Goal: Task Accomplishment & Management: Use online tool/utility

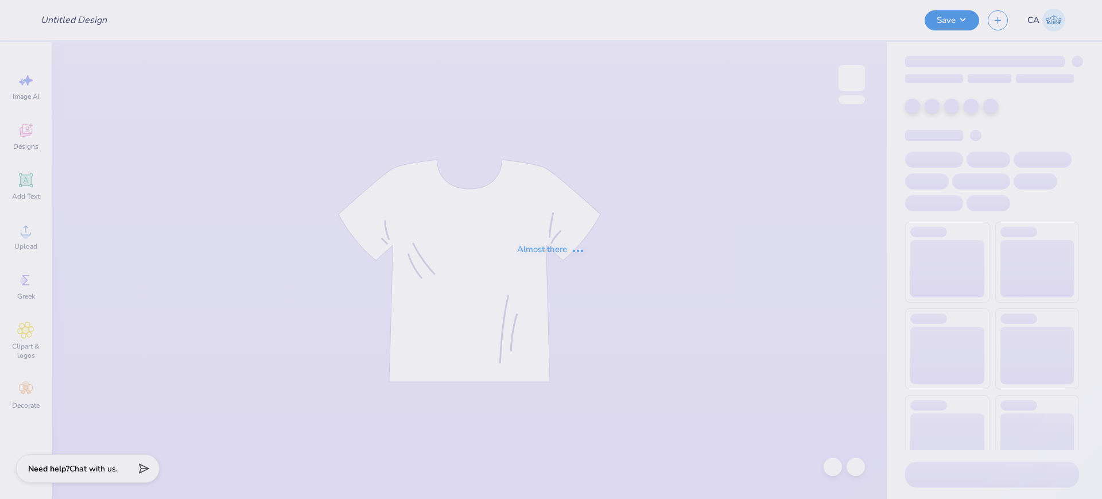
type input "FPS240561"
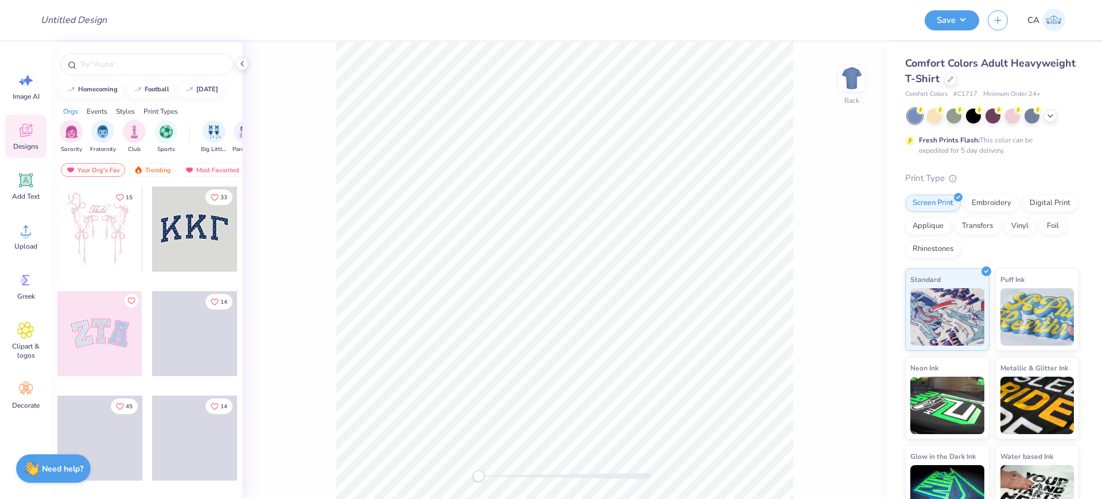
click at [1013, 68] on div "Comfort Colors Adult Heavyweight T-Shirt" at bounding box center [992, 71] width 174 height 31
click at [1024, 73] on div "Comfort Colors Adult Heavyweight T-Shirt" at bounding box center [992, 71] width 174 height 31
click at [957, 76] on div at bounding box center [950, 78] width 13 height 13
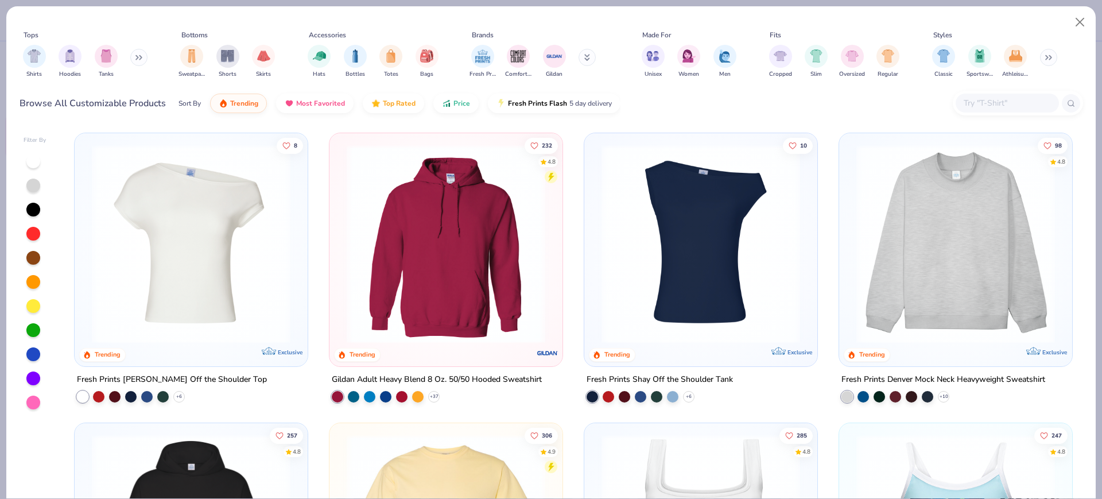
click at [975, 265] on img at bounding box center [956, 244] width 210 height 199
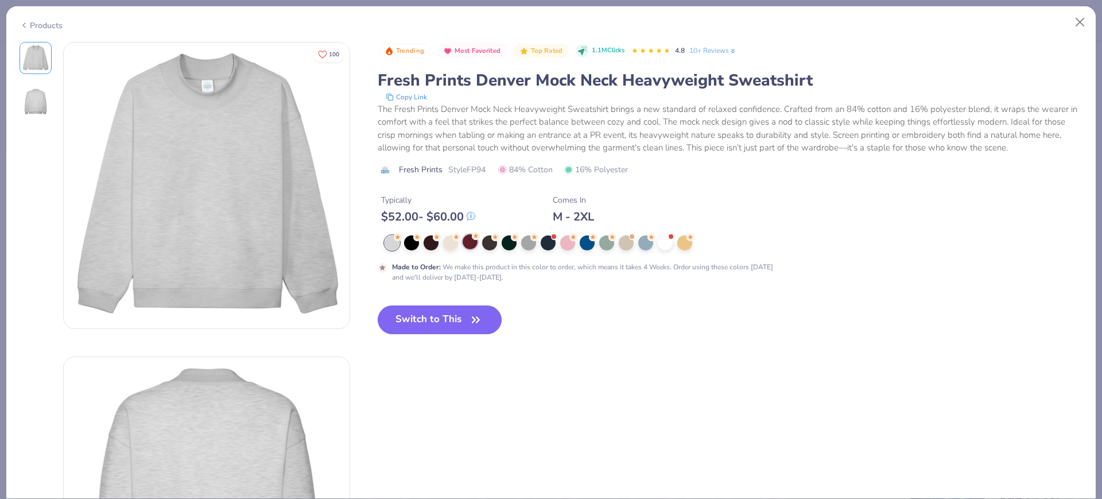
click at [468, 239] on div at bounding box center [470, 241] width 15 height 15
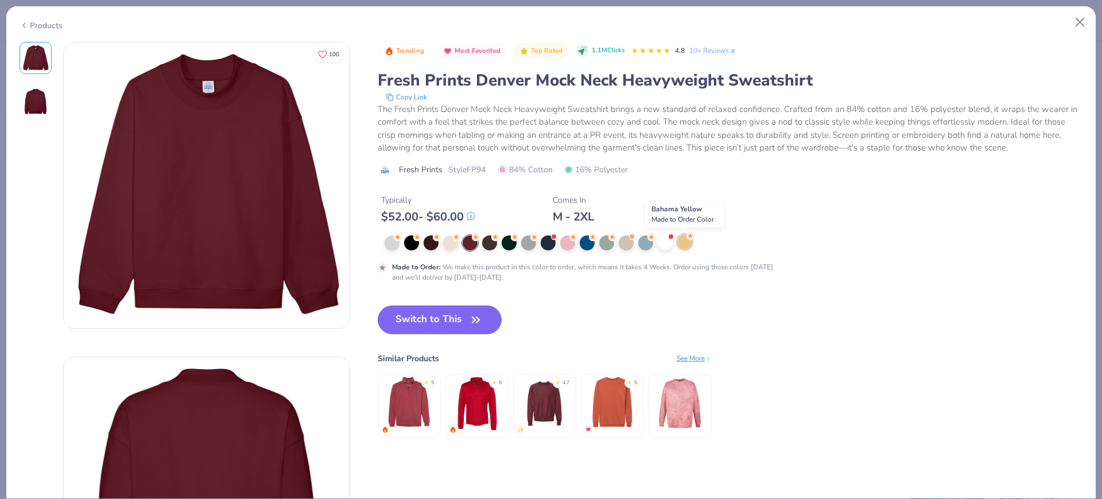
click at [685, 247] on div at bounding box center [684, 241] width 15 height 15
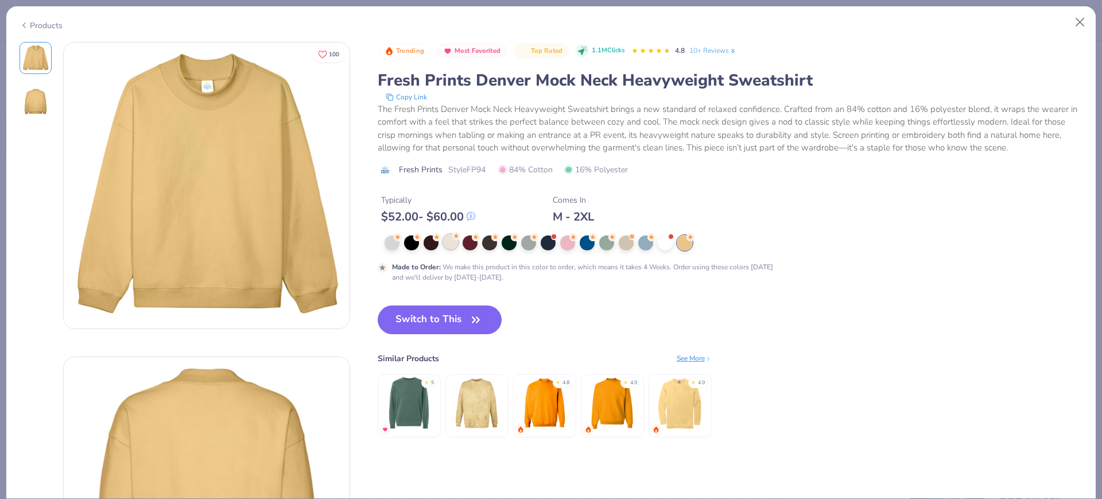
click at [450, 247] on div at bounding box center [450, 241] width 15 height 15
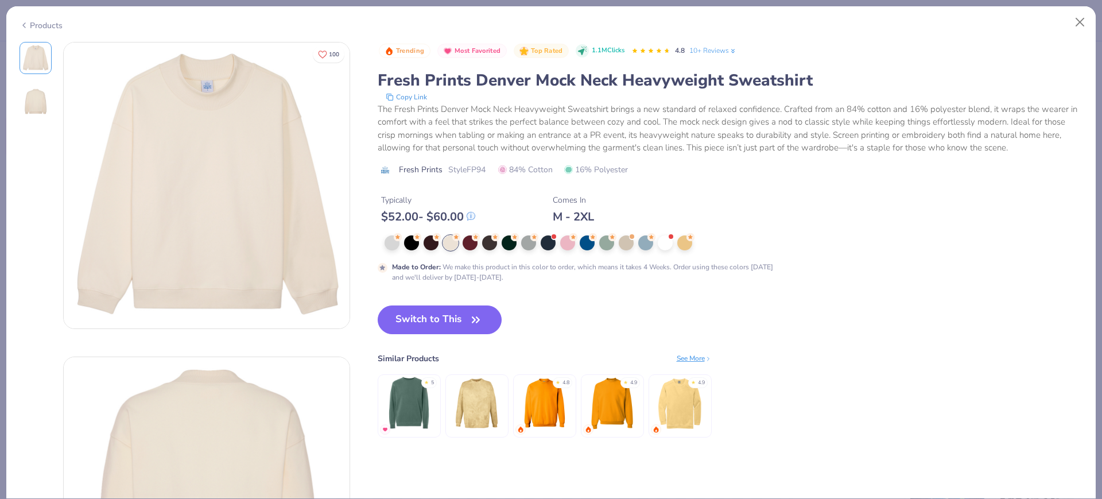
click at [482, 165] on span "Style FP94" at bounding box center [466, 170] width 37 height 12
drag, startPoint x: 482, startPoint y: 165, endPoint x: 454, endPoint y: 288, distance: 126.7
click at [482, 166] on span "Style FP94" at bounding box center [466, 170] width 37 height 12
copy span "FP94"
click at [441, 323] on button "Switch to This" at bounding box center [440, 319] width 125 height 29
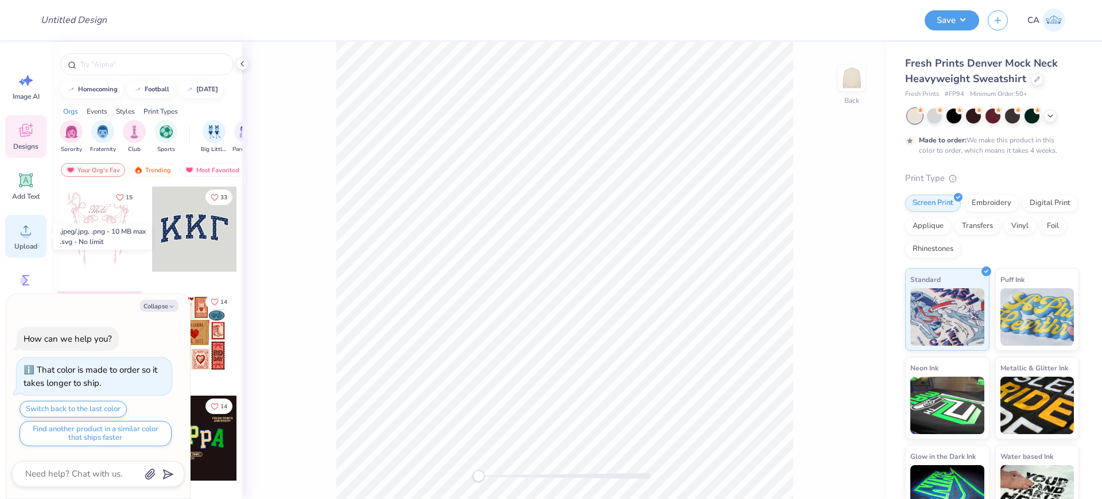
click at [20, 227] on icon at bounding box center [25, 230] width 17 height 17
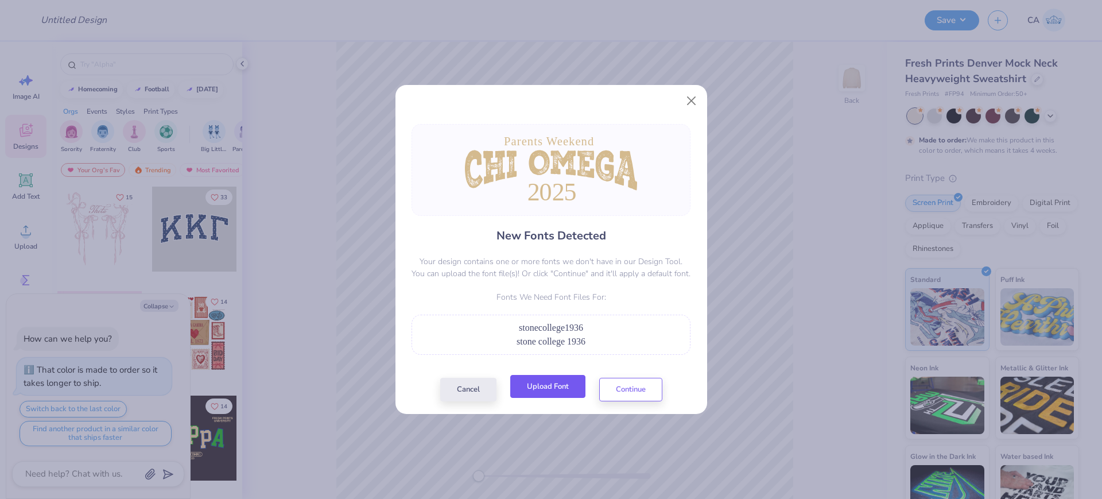
click at [526, 389] on button "Upload Font" at bounding box center [547, 387] width 75 height 24
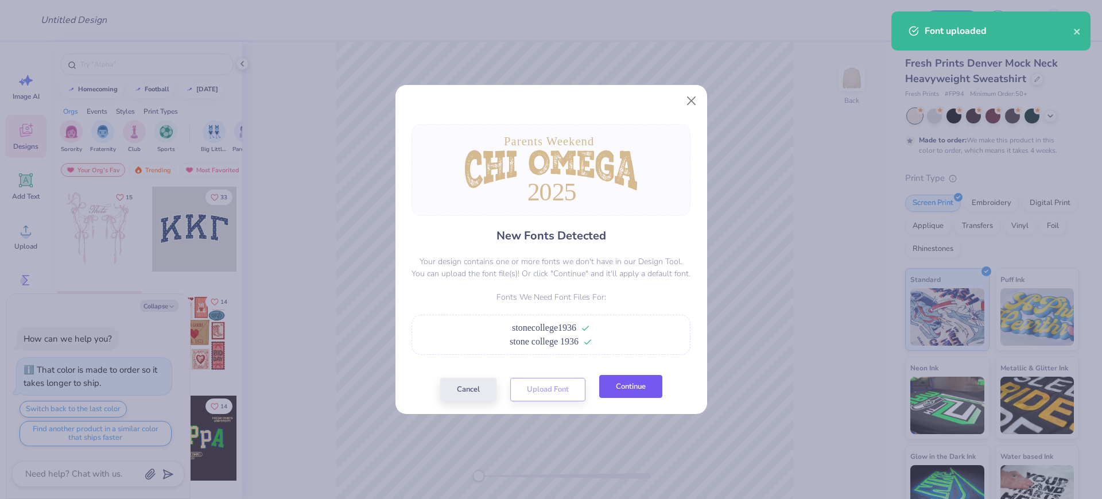
click at [636, 393] on button "Continue" at bounding box center [630, 387] width 63 height 24
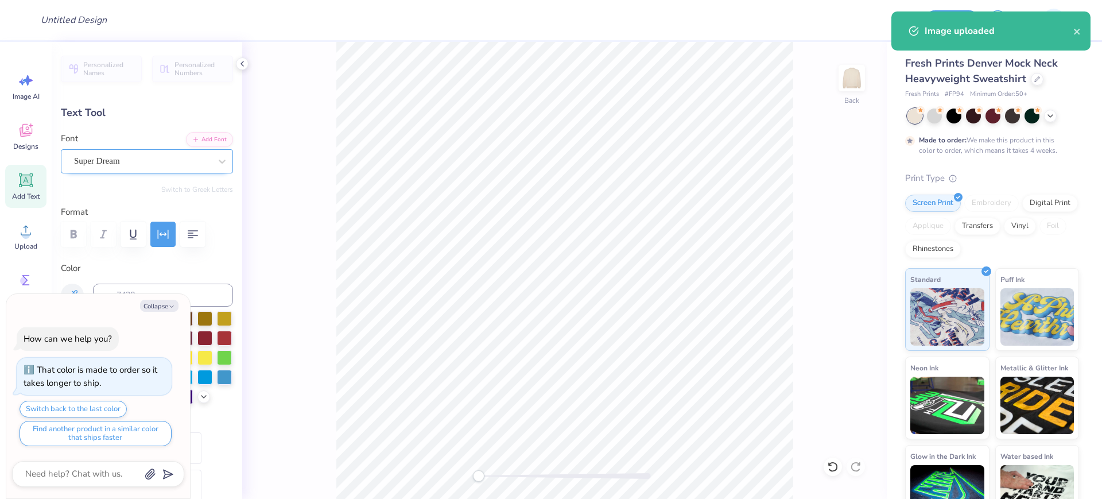
click at [143, 166] on div "Super Dream" at bounding box center [142, 161] width 139 height 18
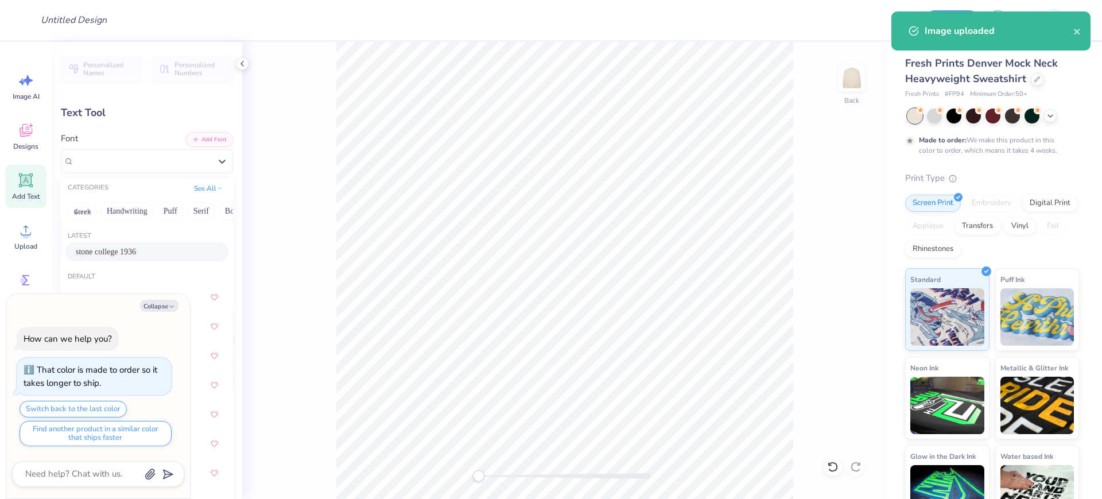
click at [122, 254] on span "stone college 1936" at bounding box center [106, 252] width 60 height 12
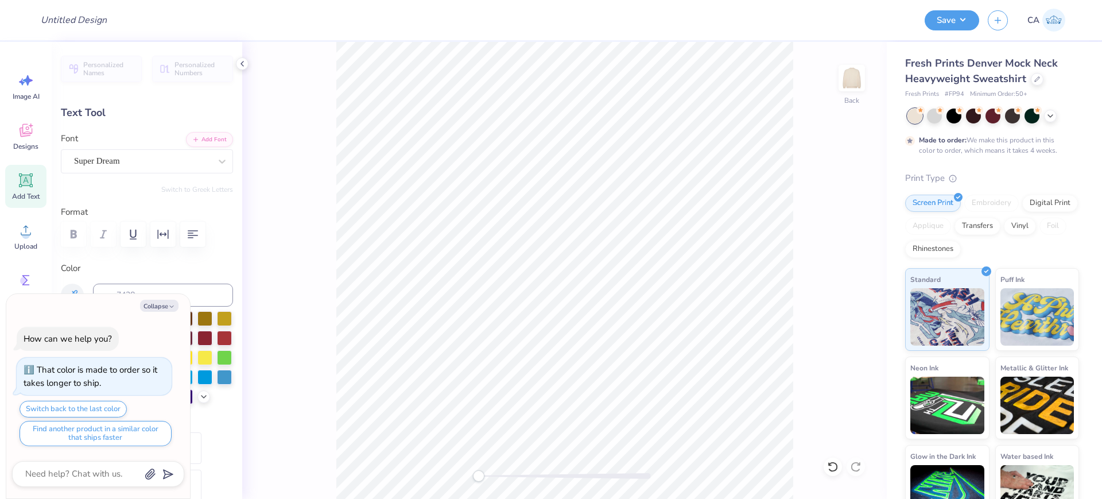
type textarea "x"
type input "5.20"
type input "1.57"
type input "11.24"
click at [144, 162] on div "Super Dream" at bounding box center [142, 161] width 139 height 18
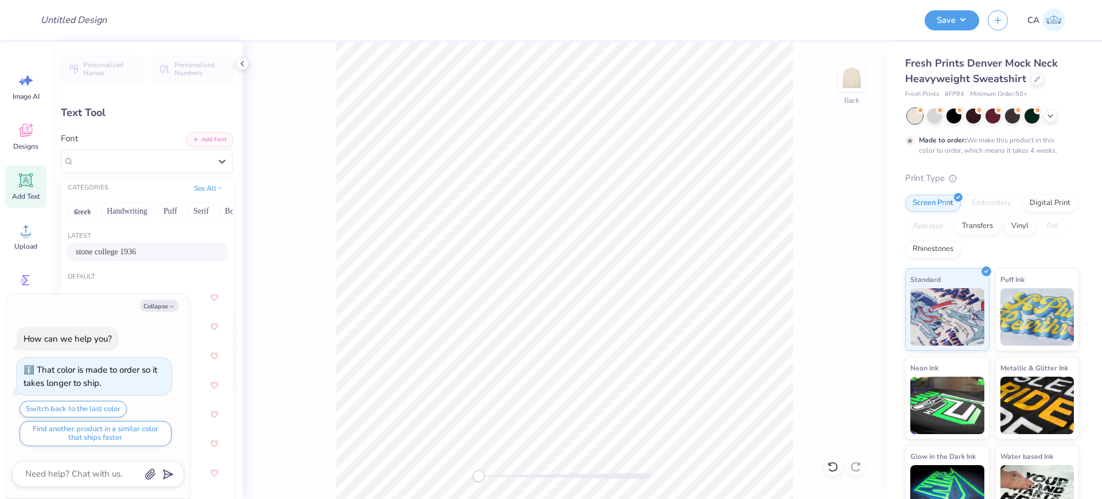
click at [126, 250] on span "stone college 1936" at bounding box center [106, 252] width 60 height 12
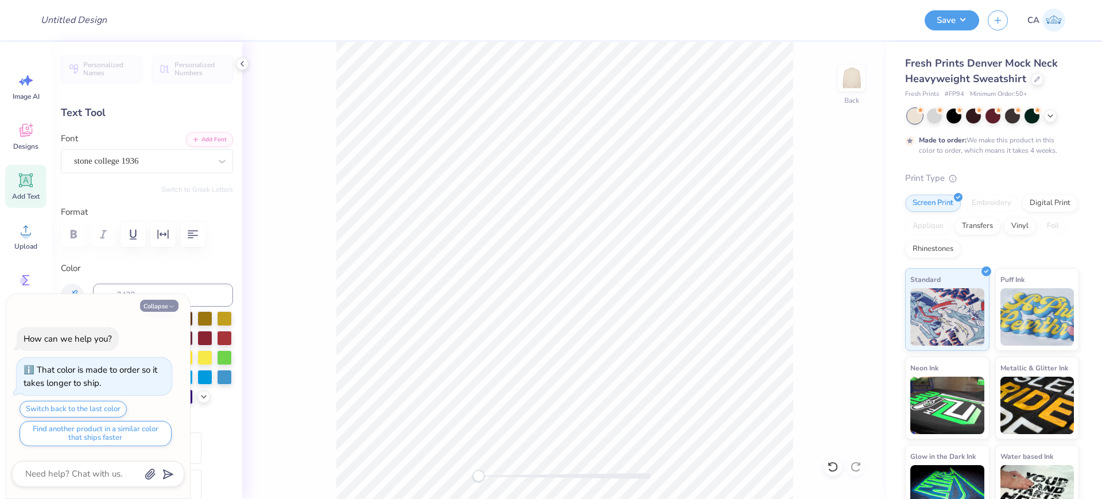
click at [150, 308] on button "Collapse" at bounding box center [159, 306] width 38 height 12
type textarea "x"
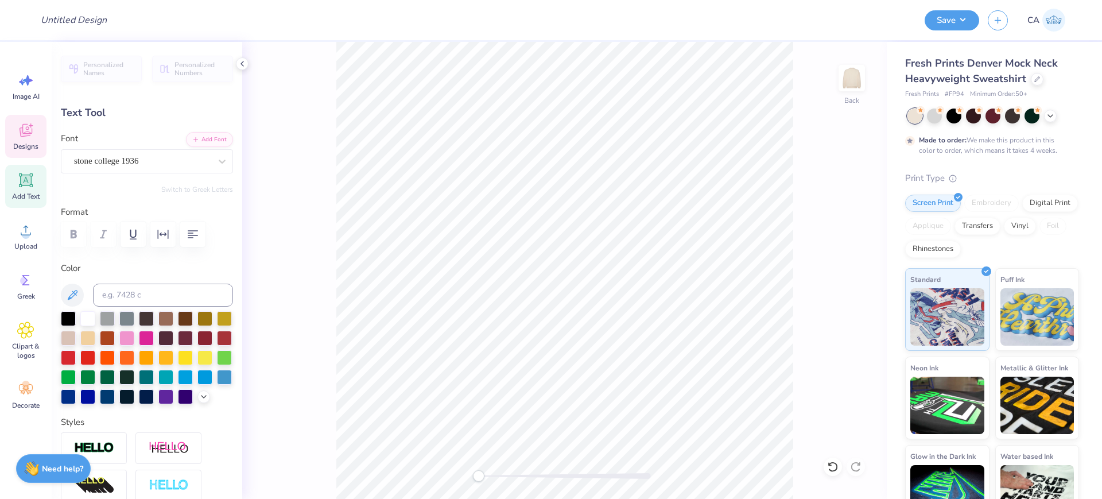
click at [25, 135] on icon at bounding box center [26, 130] width 13 height 13
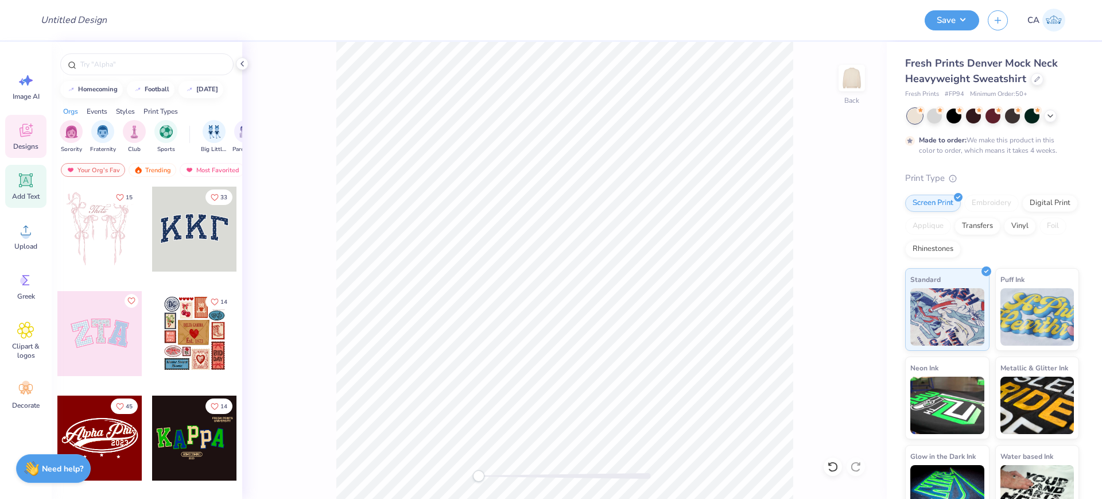
click at [20, 180] on icon at bounding box center [25, 180] width 17 height 17
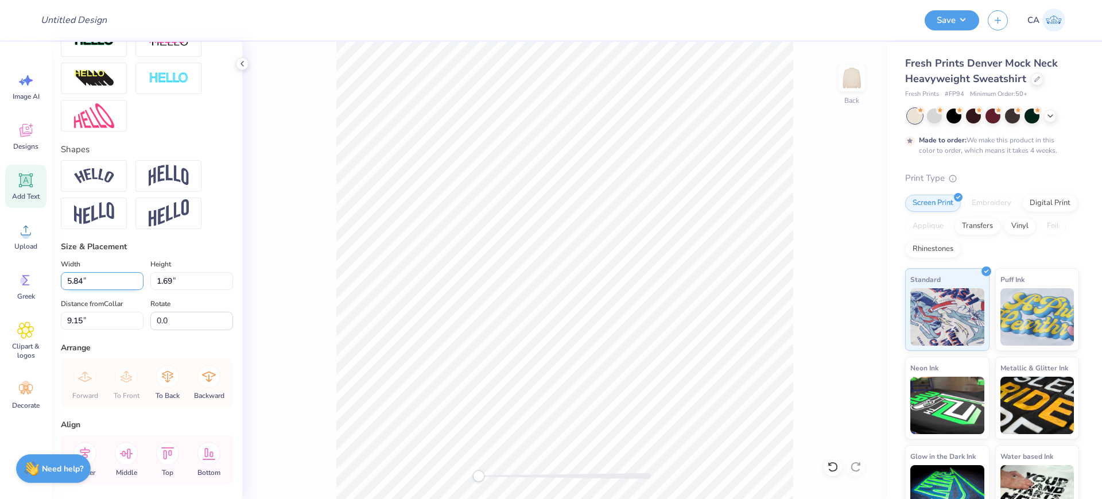
scroll to position [469, 0]
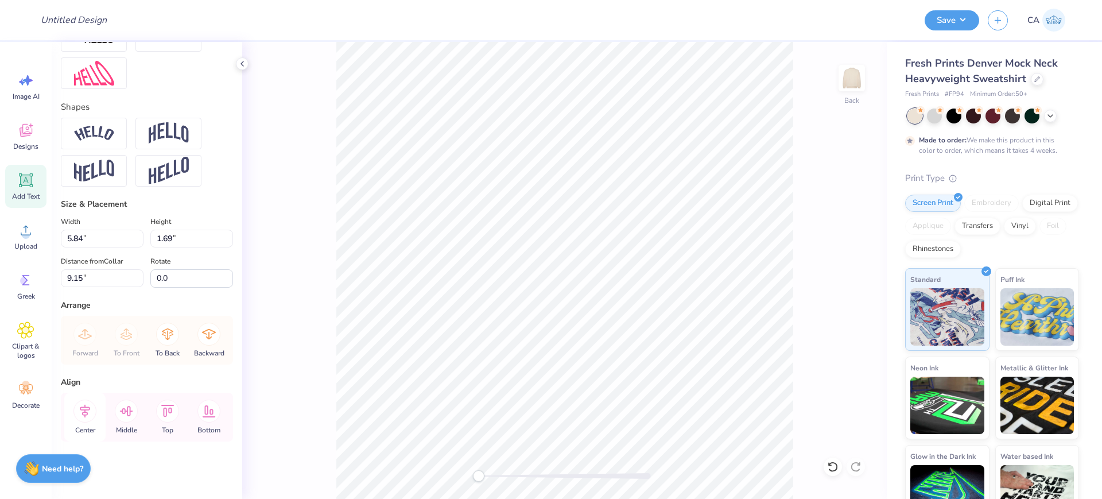
click at [88, 415] on icon at bounding box center [84, 411] width 23 height 23
type input "4.10"
type input "1.71"
type input "11.32"
click at [89, 413] on icon at bounding box center [84, 411] width 23 height 23
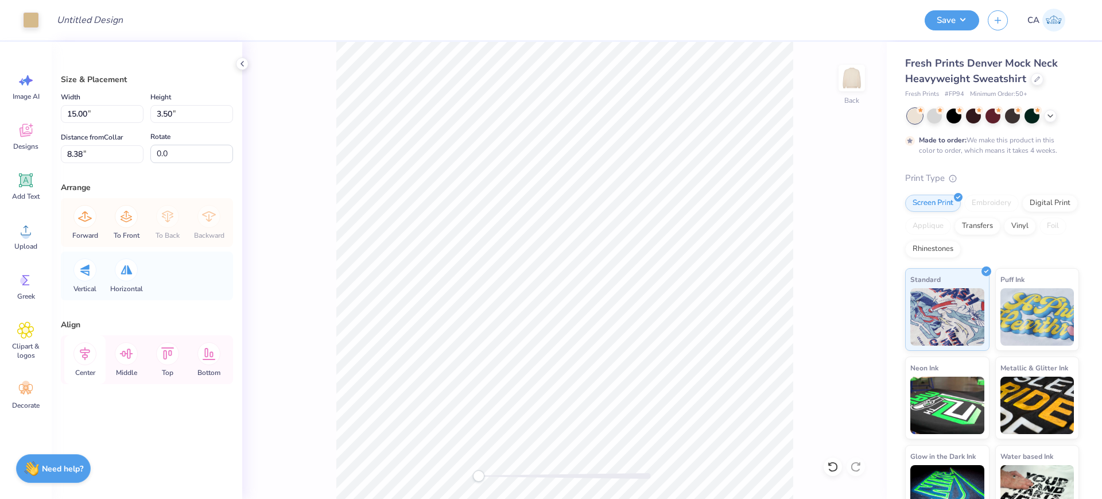
click at [81, 354] on icon at bounding box center [84, 353] width 23 height 23
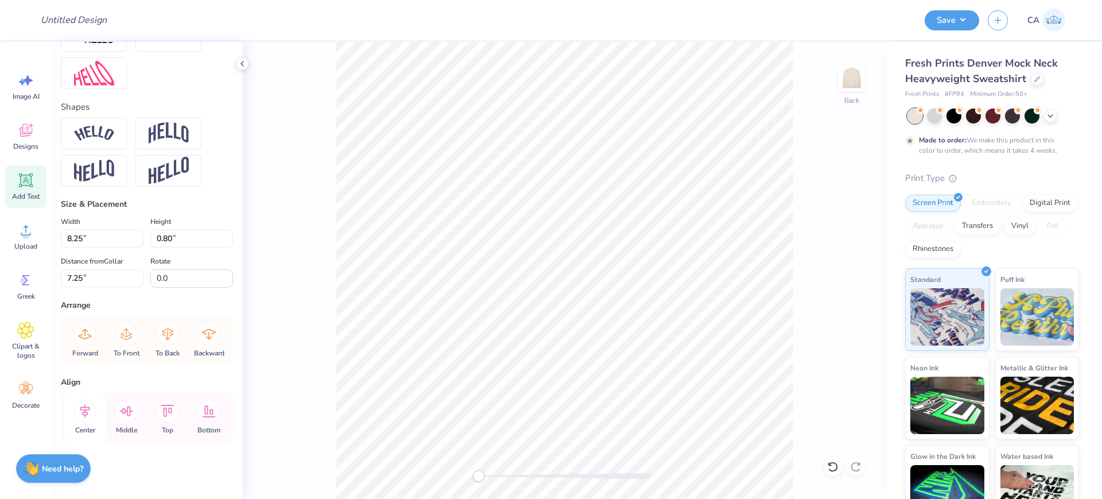
click at [93, 420] on div "Center" at bounding box center [84, 417] width 41 height 49
click at [84, 411] on icon at bounding box center [85, 410] width 10 height 13
type input "8.25"
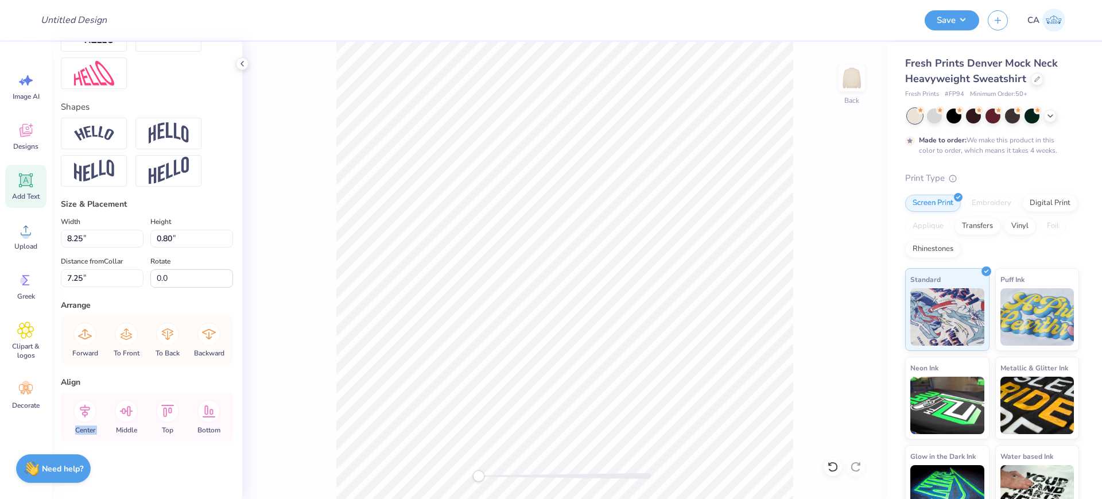
type input "0.80"
type input "7.25"
click at [89, 416] on icon at bounding box center [84, 411] width 23 height 23
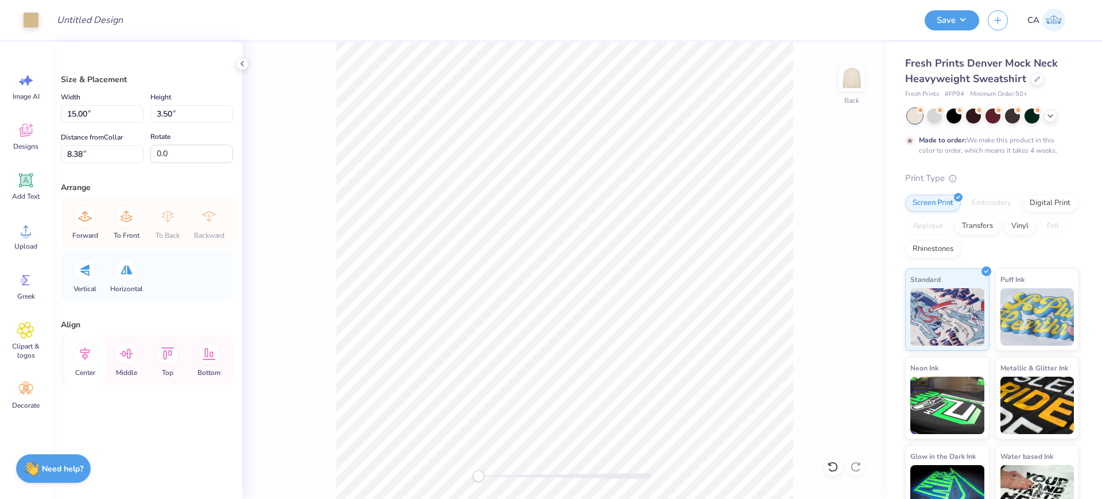
click at [91, 365] on div "Center" at bounding box center [84, 359] width 41 height 49
click at [126, 271] on icon at bounding box center [127, 269] width 12 height 9
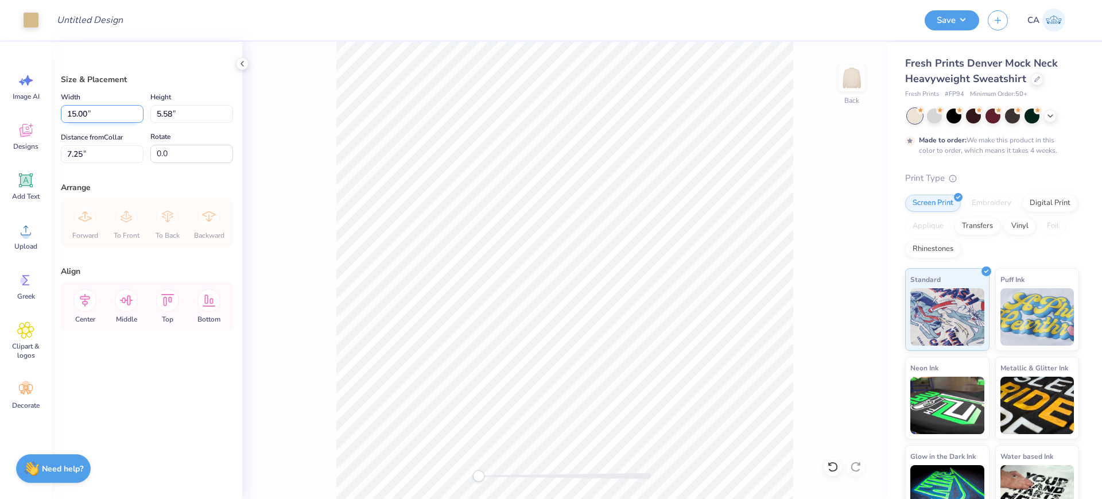
click at [102, 113] on input "15.00" at bounding box center [102, 114] width 83 height 18
type input "12.00"
type input "4.47"
type input "7.81"
click at [162, 161] on input "0.0" at bounding box center [191, 154] width 83 height 18
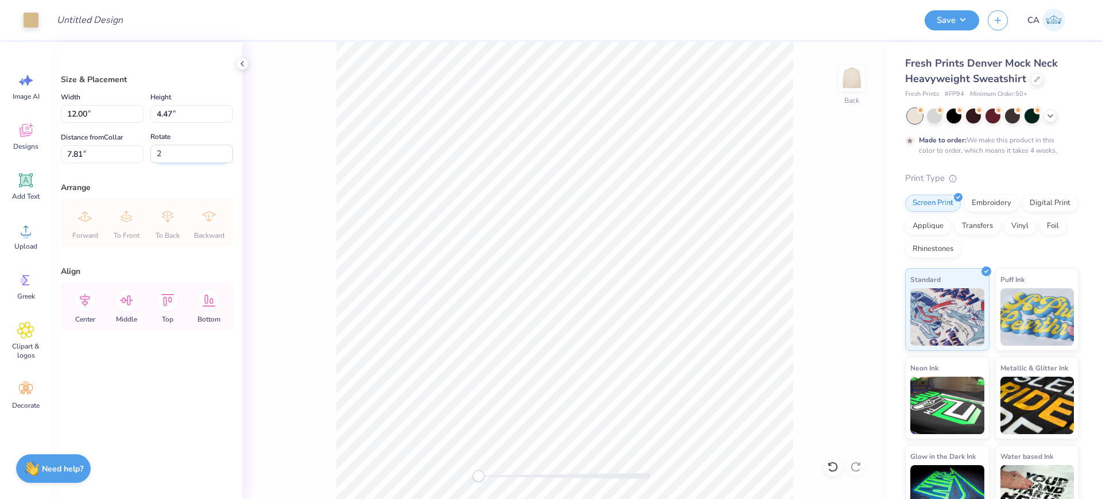
type input "2"
type input "11.91"
type input "4.79"
type input "7.58"
type input "0.0"
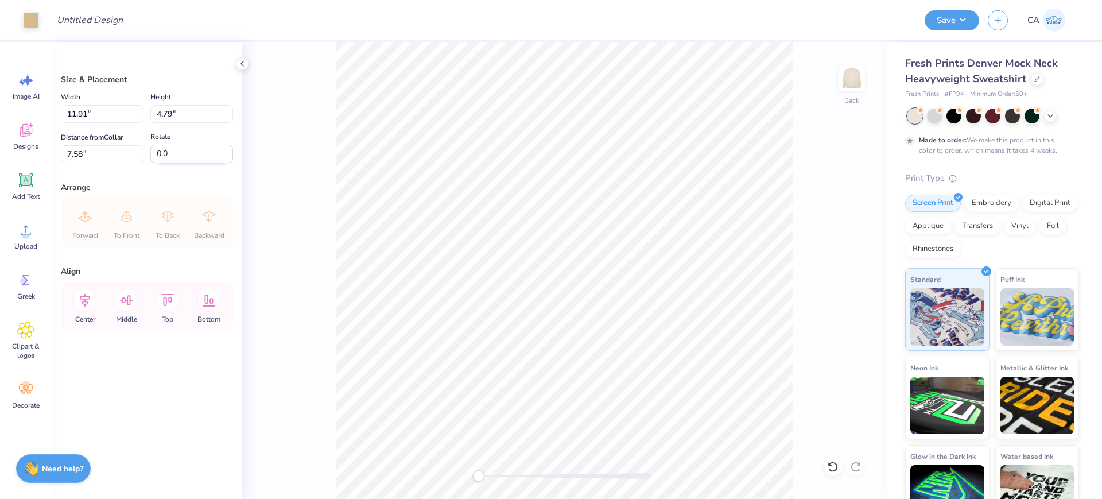
click at [162, 161] on input "0.0" at bounding box center [191, 154] width 83 height 18
type input "12.00"
type input "4.47"
type input "7.81"
click at [195, 104] on div "Height 4.47 4.47 "" at bounding box center [191, 106] width 83 height 33
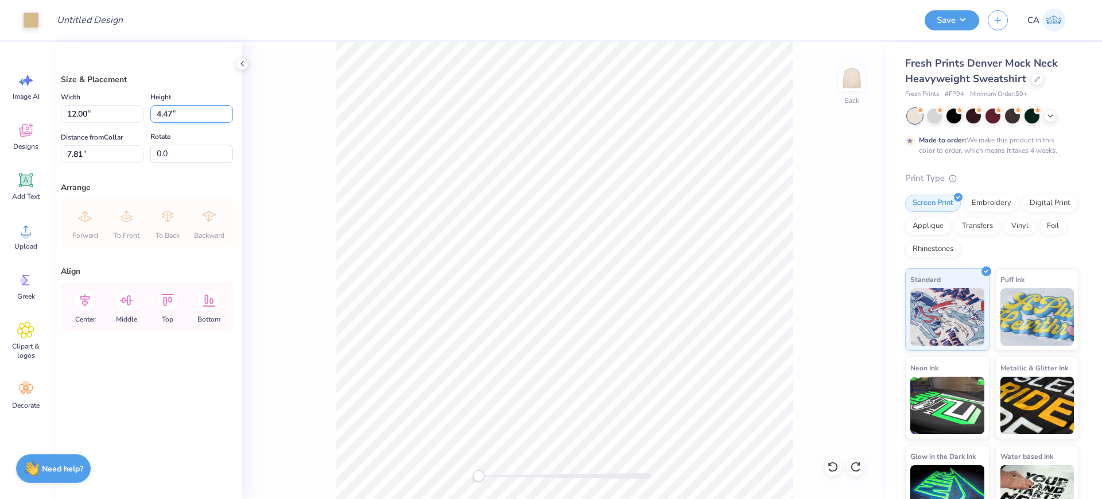
click at [164, 113] on input "4.47" at bounding box center [191, 114] width 83 height 18
type input "2"
type input "5.37"
type input "2.00"
type input "9.04"
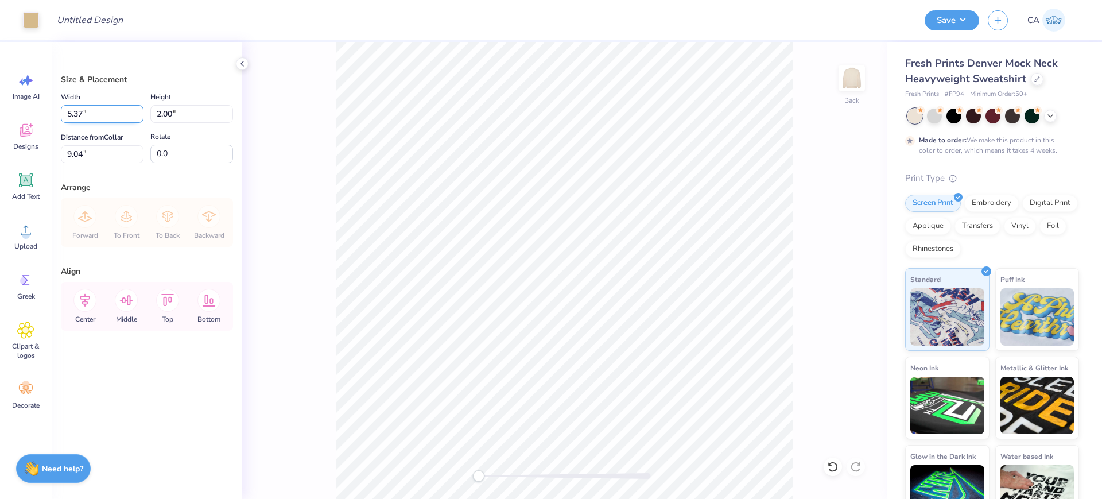
click at [104, 118] on input "5.37" at bounding box center [102, 114] width 83 height 18
type input "12.50"
type input "4.65"
click at [92, 157] on input "7.71" at bounding box center [102, 154] width 83 height 18
type input "2.00"
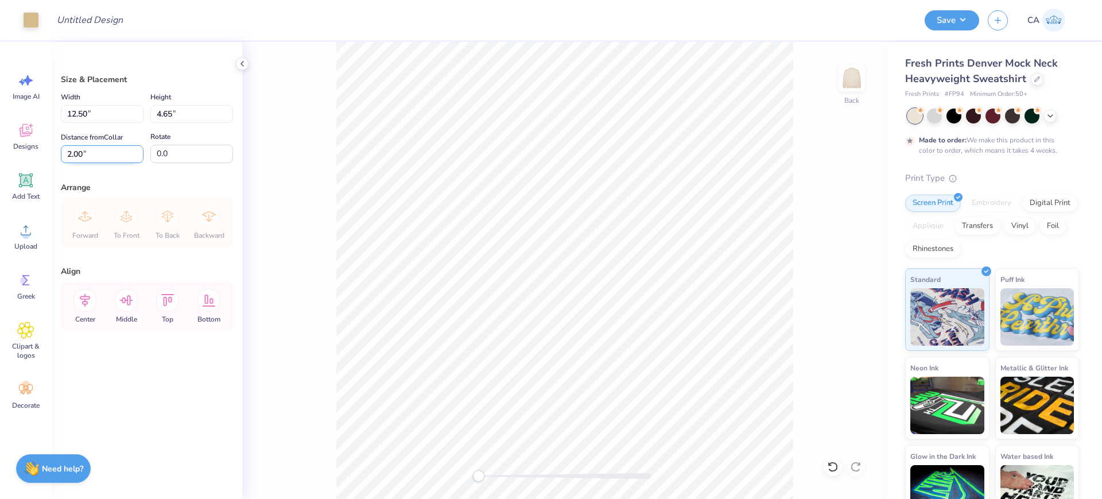
click at [111, 152] on input "2.00" at bounding box center [102, 154] width 83 height 18
type input "3.00"
click at [127, 156] on input "3.00" at bounding box center [102, 154] width 83 height 18
type input "2.50"
click at [80, 23] on input "Design Title" at bounding box center [104, 20] width 113 height 23
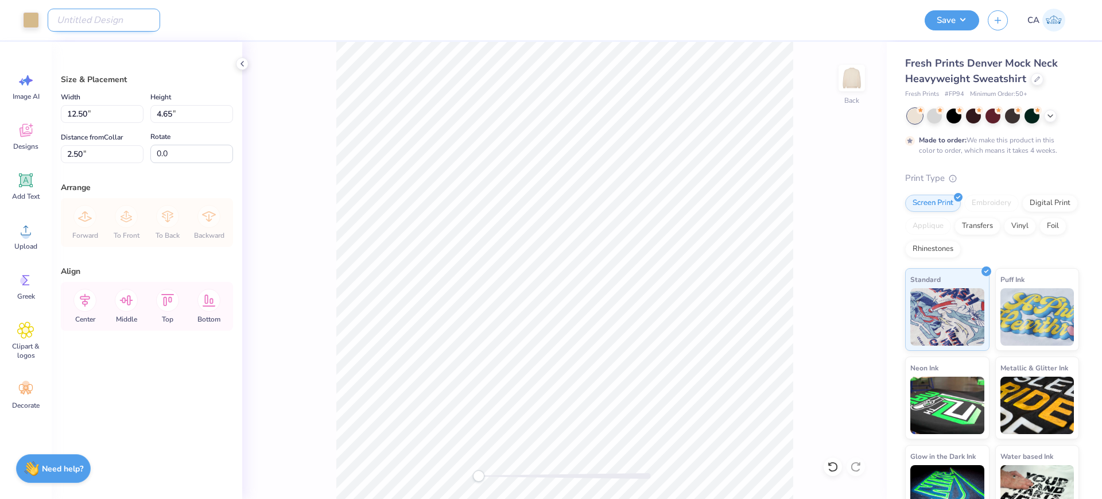
paste input "FPS240559"
type input "FPS240559"
click at [950, 14] on button "Save" at bounding box center [952, 19] width 55 height 20
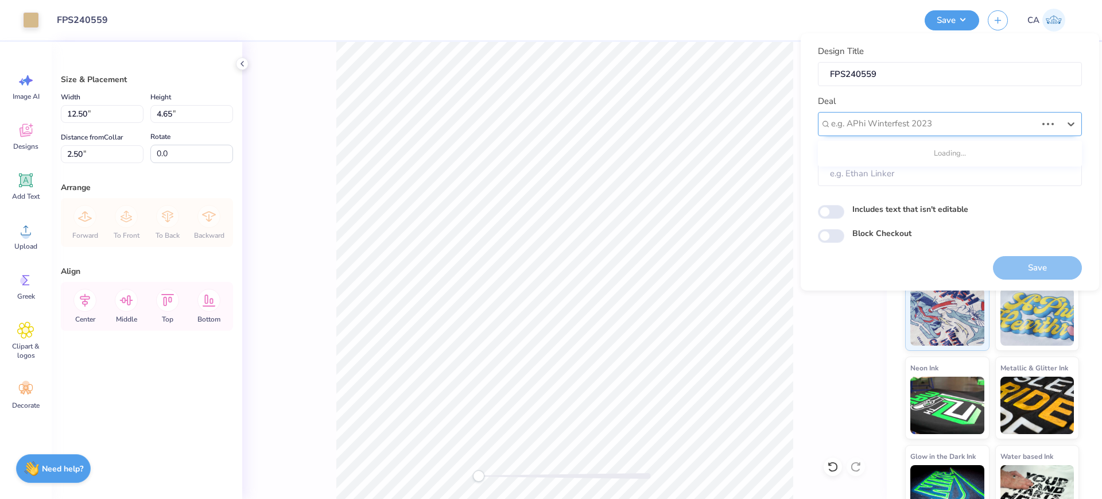
click at [986, 117] on div at bounding box center [934, 124] width 206 height 16
click at [972, 148] on div "Design Tool Gallery" at bounding box center [950, 154] width 255 height 19
type input "design tool gall"
type input "Design Tool Gallery User"
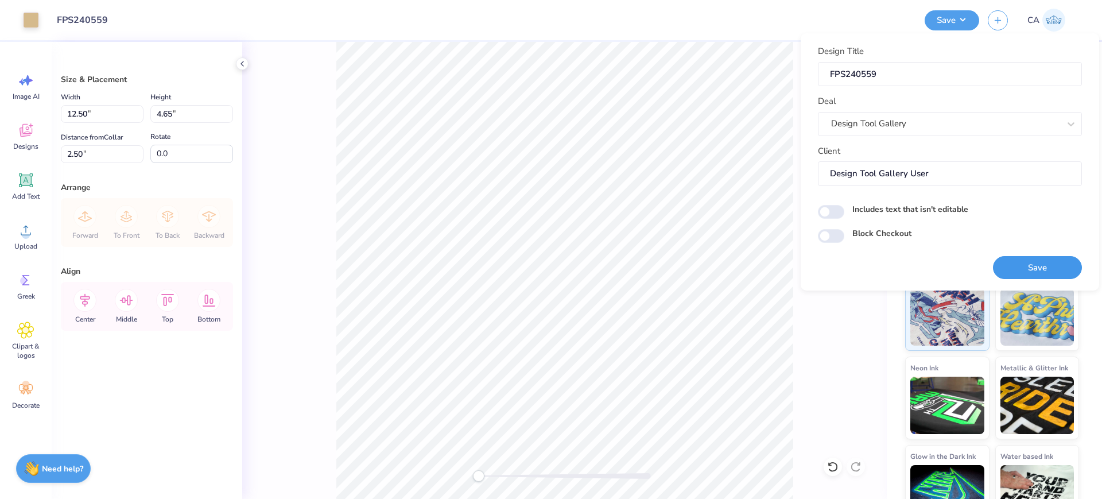
click at [1048, 270] on button "Save" at bounding box center [1037, 268] width 89 height 24
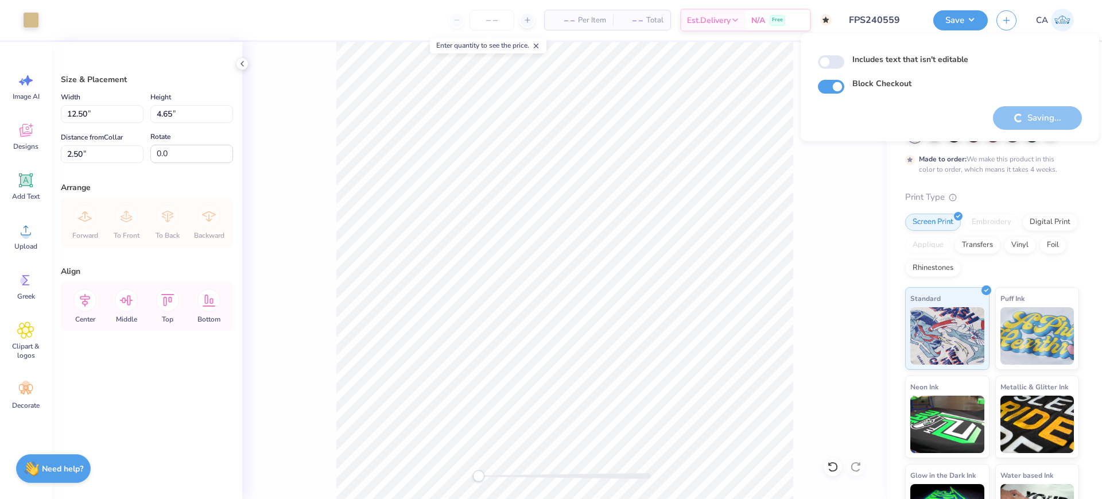
checkbox input "true"
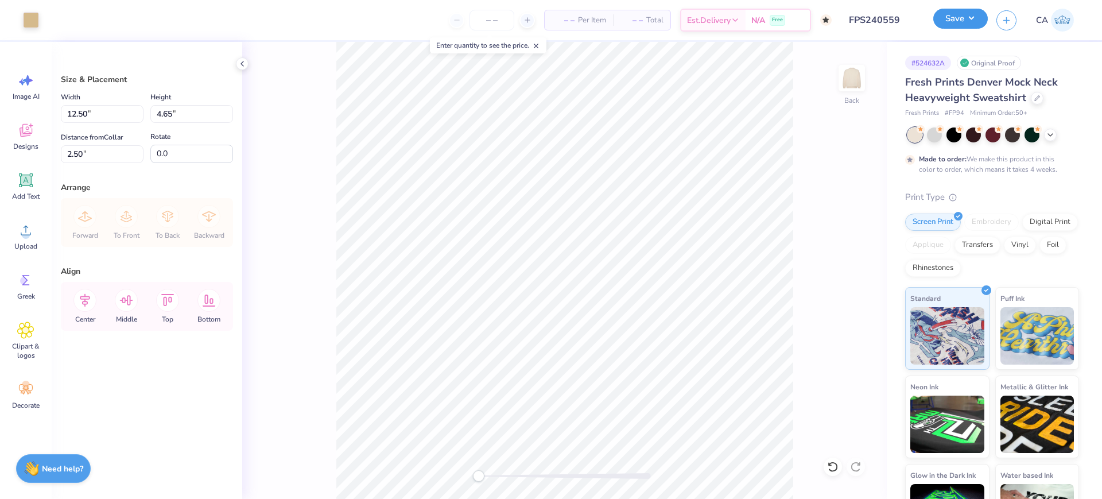
click at [954, 25] on button "Save" at bounding box center [960, 19] width 55 height 20
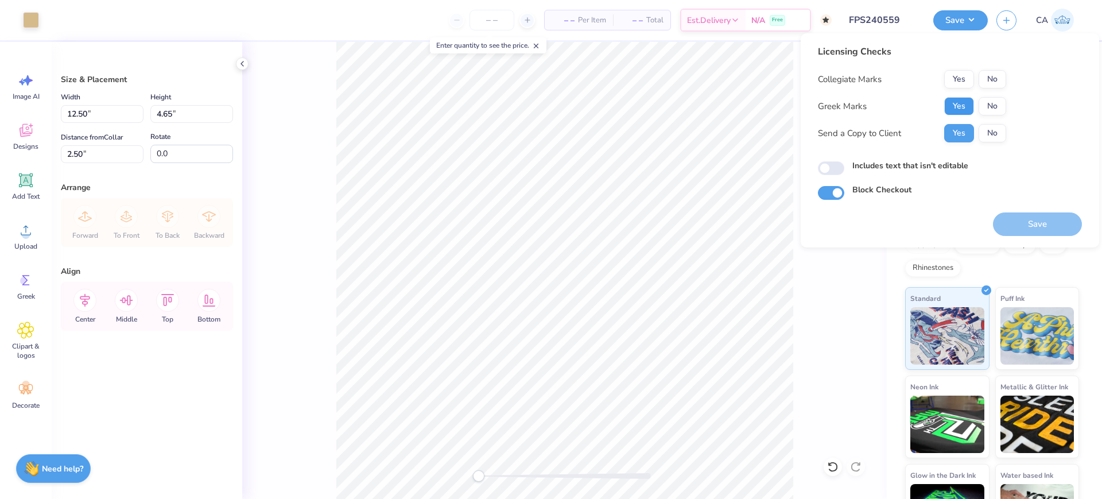
click at [955, 97] on button "Yes" at bounding box center [959, 106] width 30 height 18
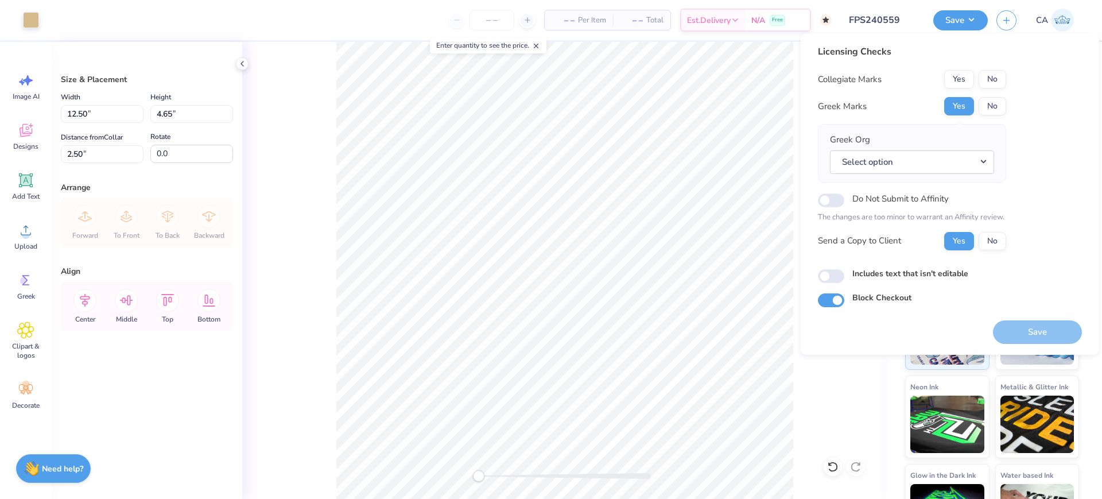
click at [998, 64] on div "Licensing Checks Collegiate Marks Yes No Greek Marks Yes No Greek Org Select op…" at bounding box center [912, 152] width 188 height 214
click at [998, 73] on button "No" at bounding box center [993, 79] width 28 height 18
click at [966, 167] on button "Select option" at bounding box center [912, 162] width 164 height 24
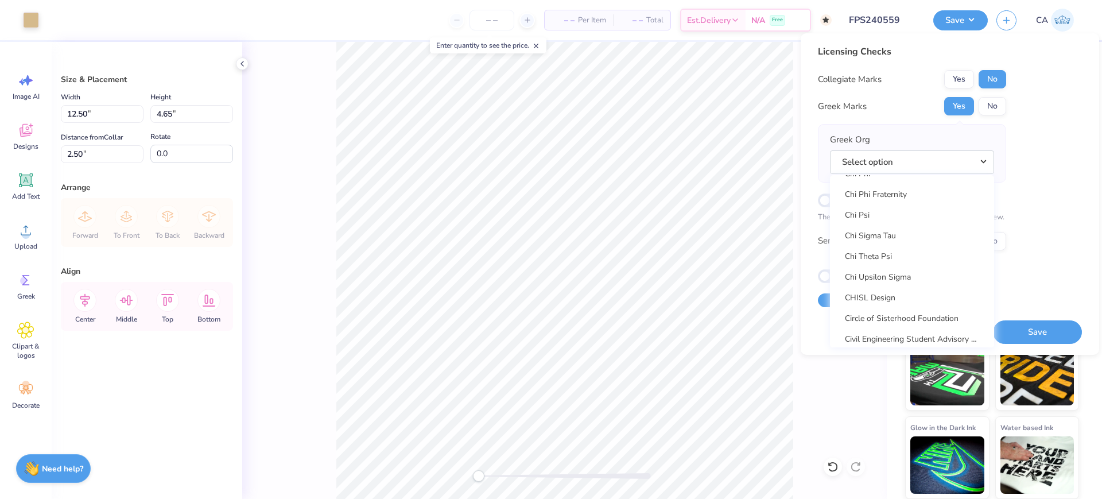
scroll to position [2153, 0]
click at [881, 188] on link "Chi Omega" at bounding box center [912, 185] width 155 height 19
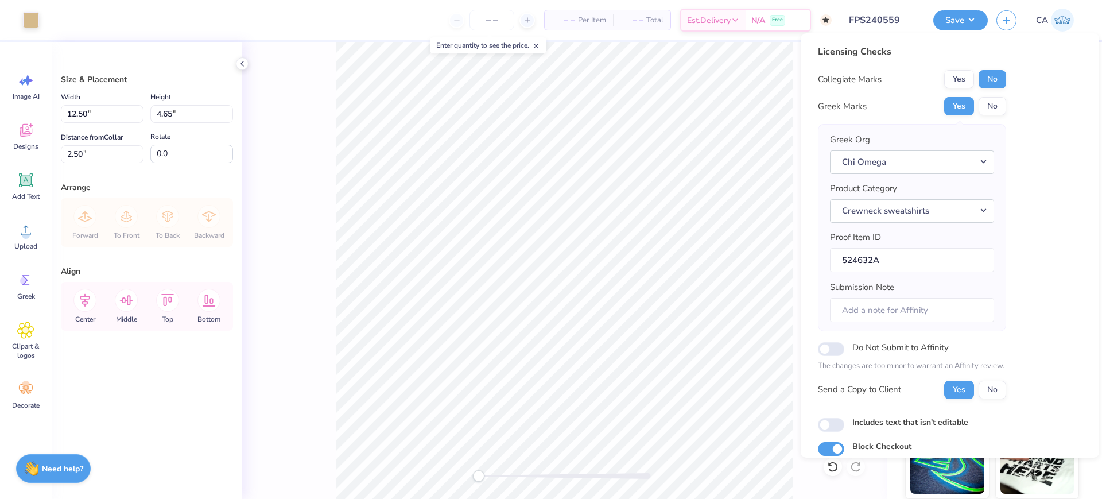
scroll to position [46, 0]
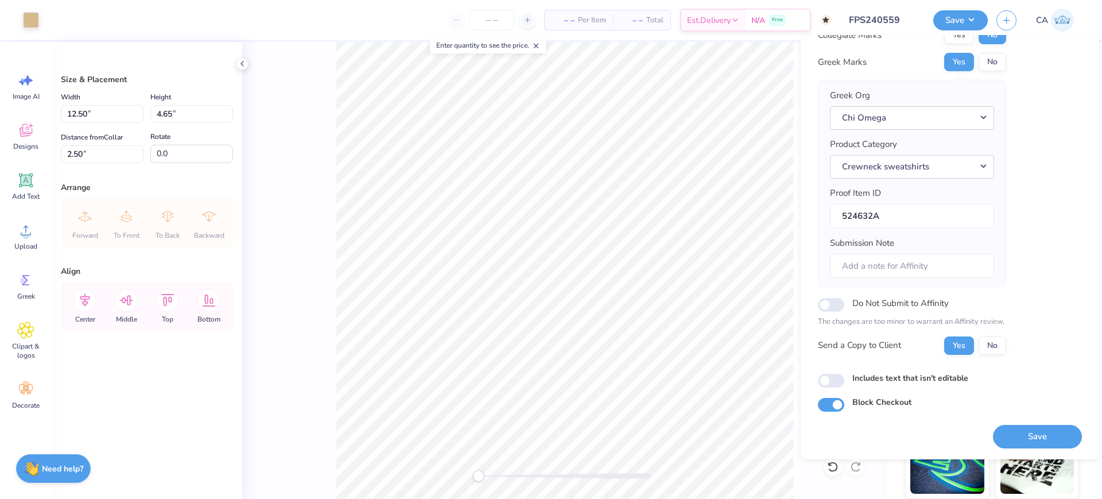
click at [1016, 434] on button "Save" at bounding box center [1037, 437] width 89 height 24
